Goal: Information Seeking & Learning: Find specific fact

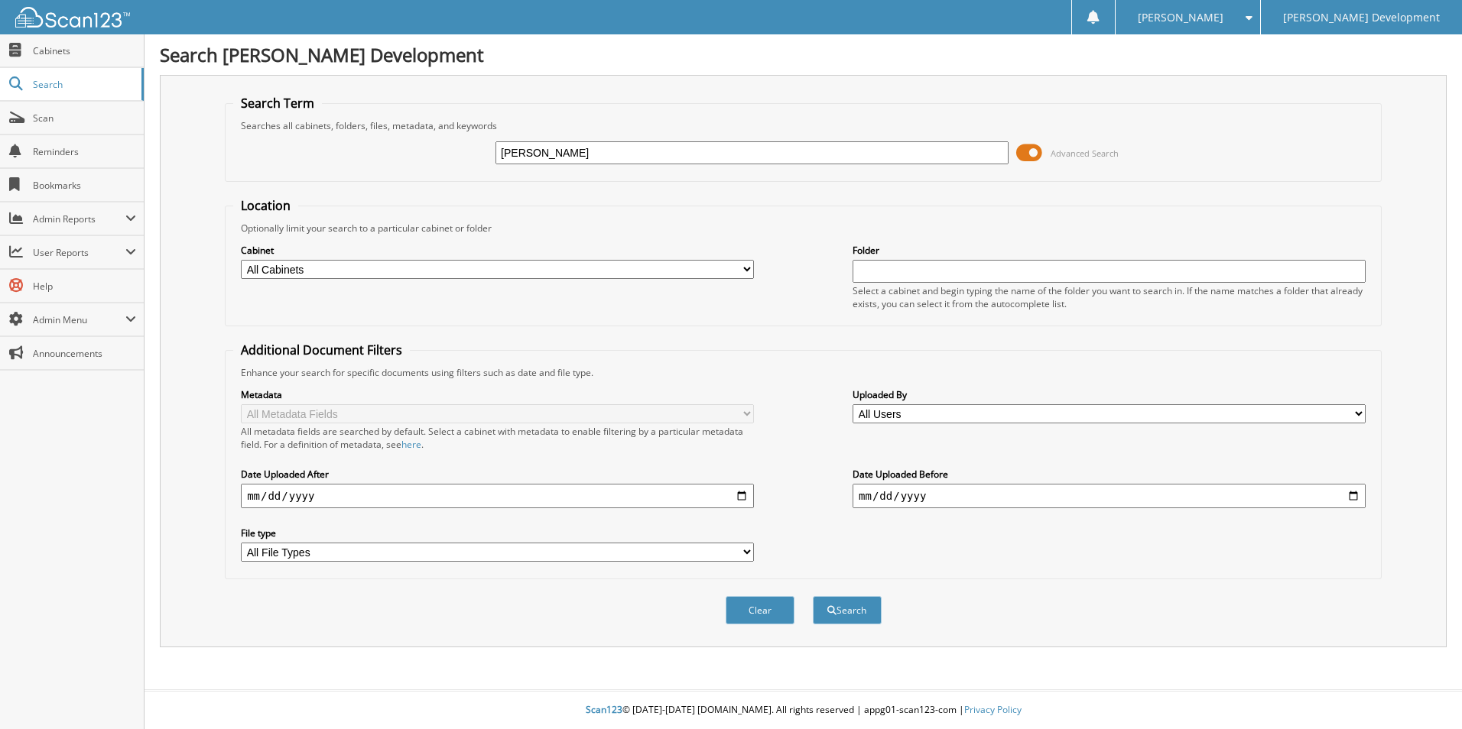
type input "[PERSON_NAME]"
click at [813, 596] on button "Search" at bounding box center [847, 610] width 69 height 28
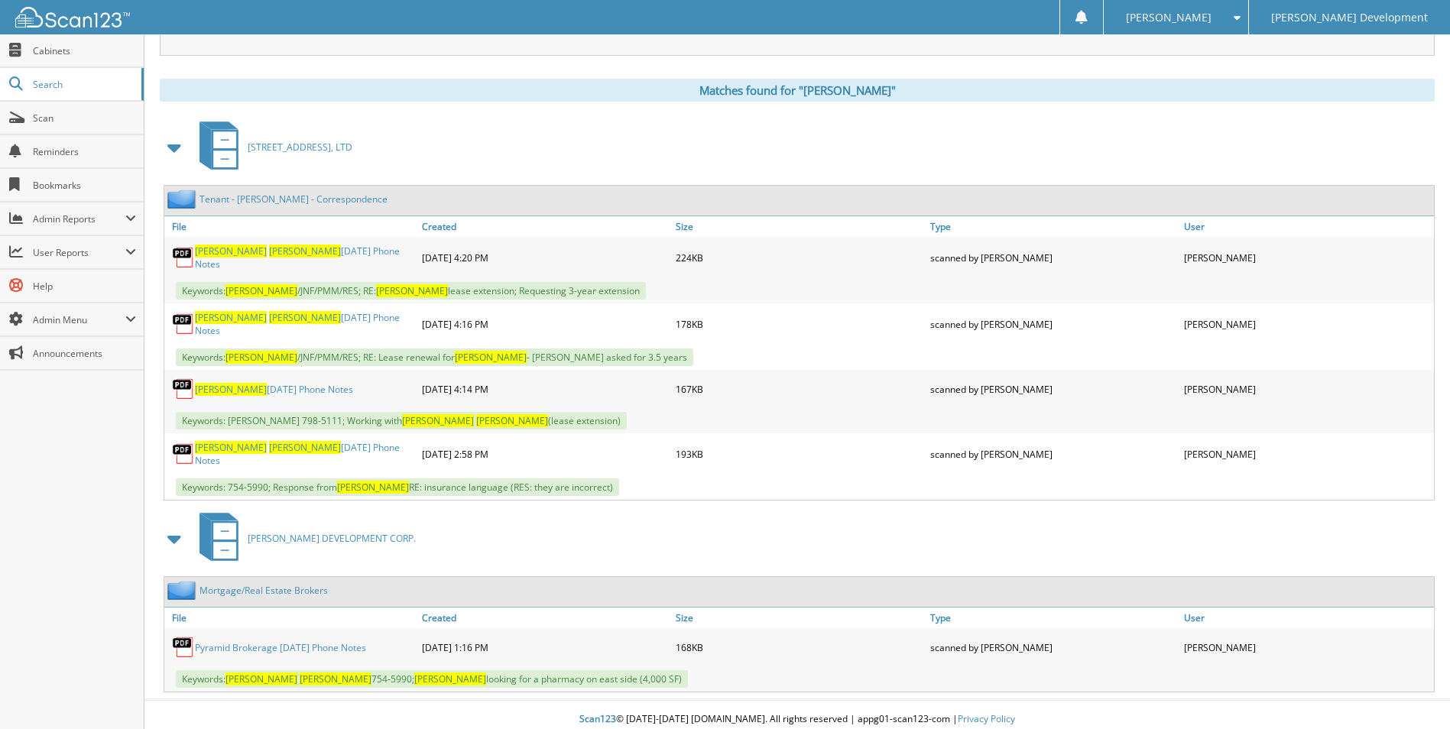
scroll to position [592, 0]
click at [50, 52] on span "Cabinets" at bounding box center [84, 50] width 103 height 13
